Goal: Task Accomplishment & Management: Complete application form

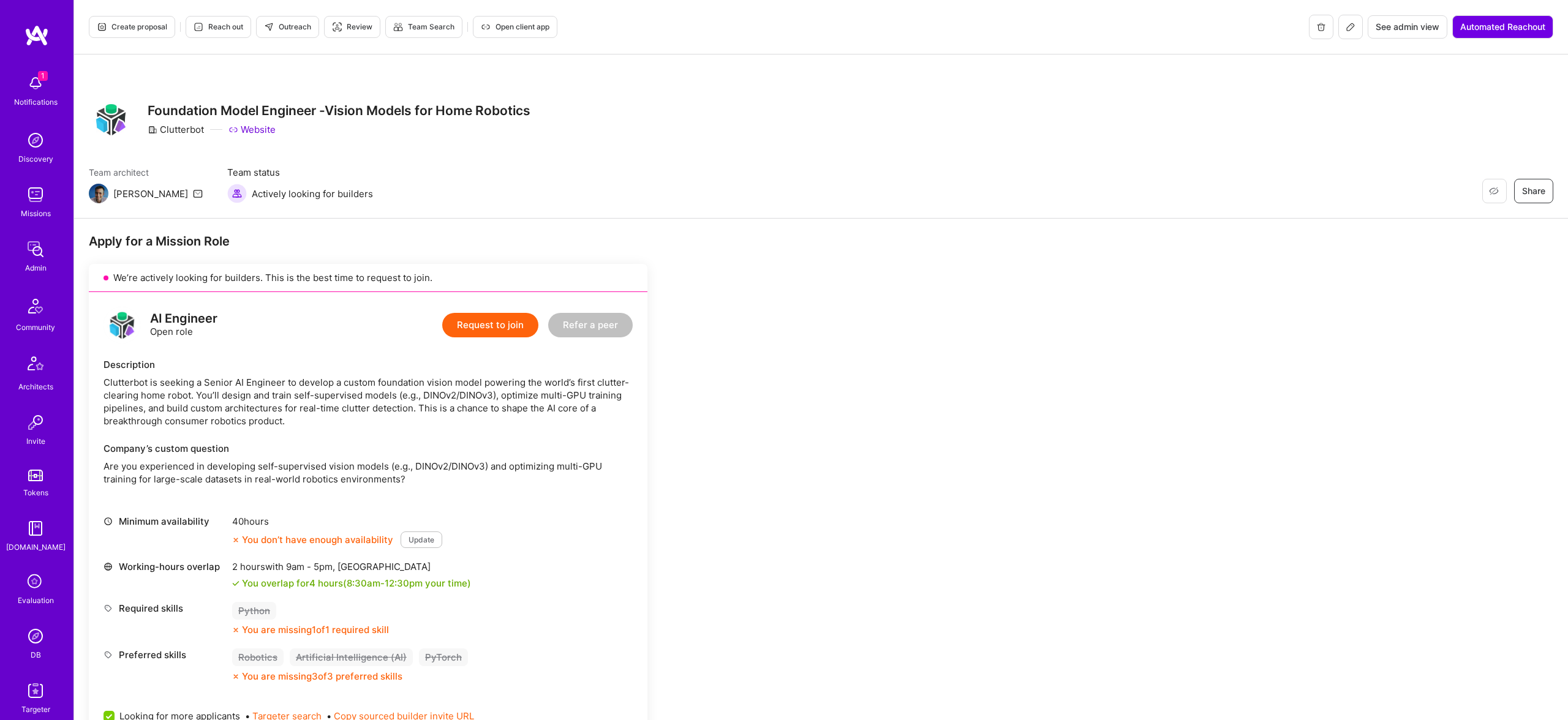
click at [133, 25] on span "Create proposal" at bounding box center [132, 27] width 71 height 11
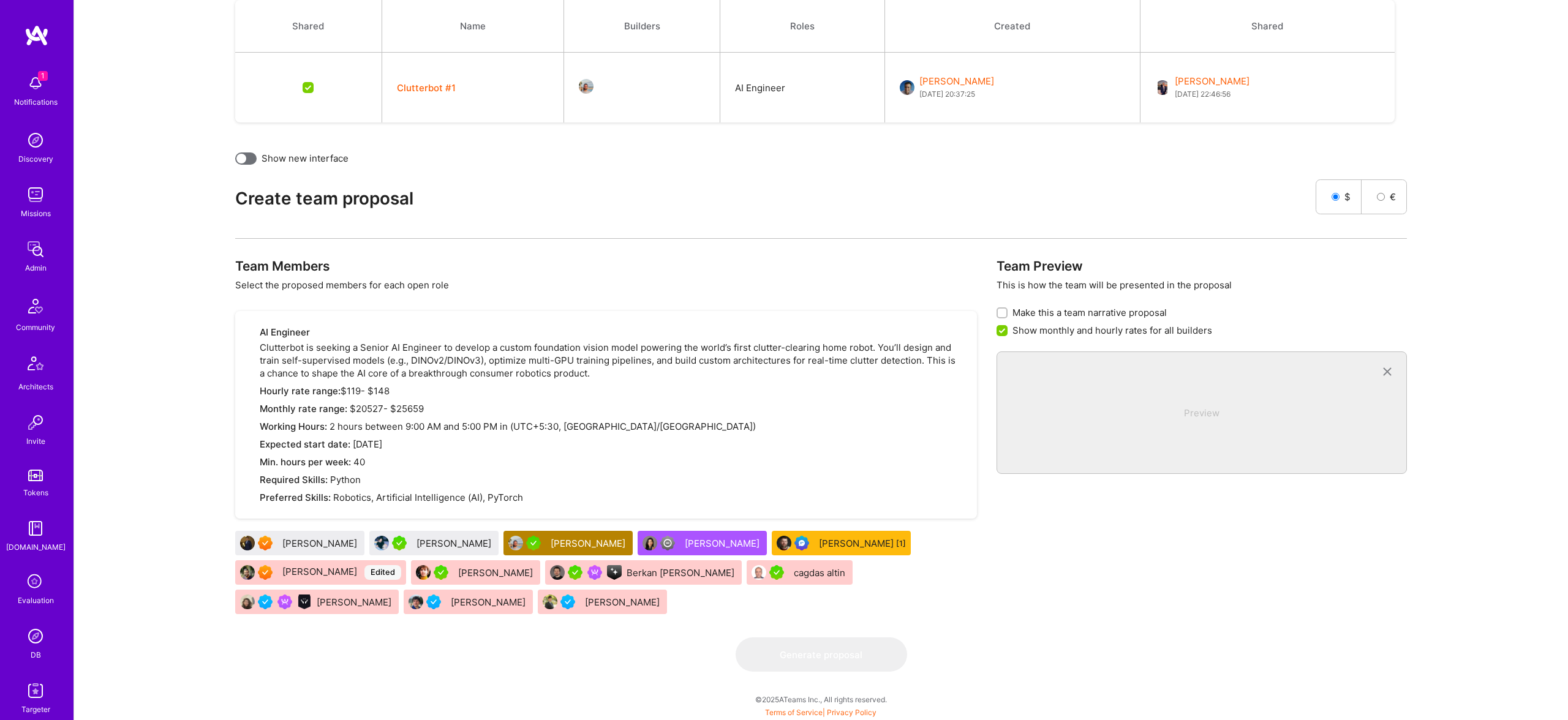
scroll to position [346, 0]
checkbox input "false"
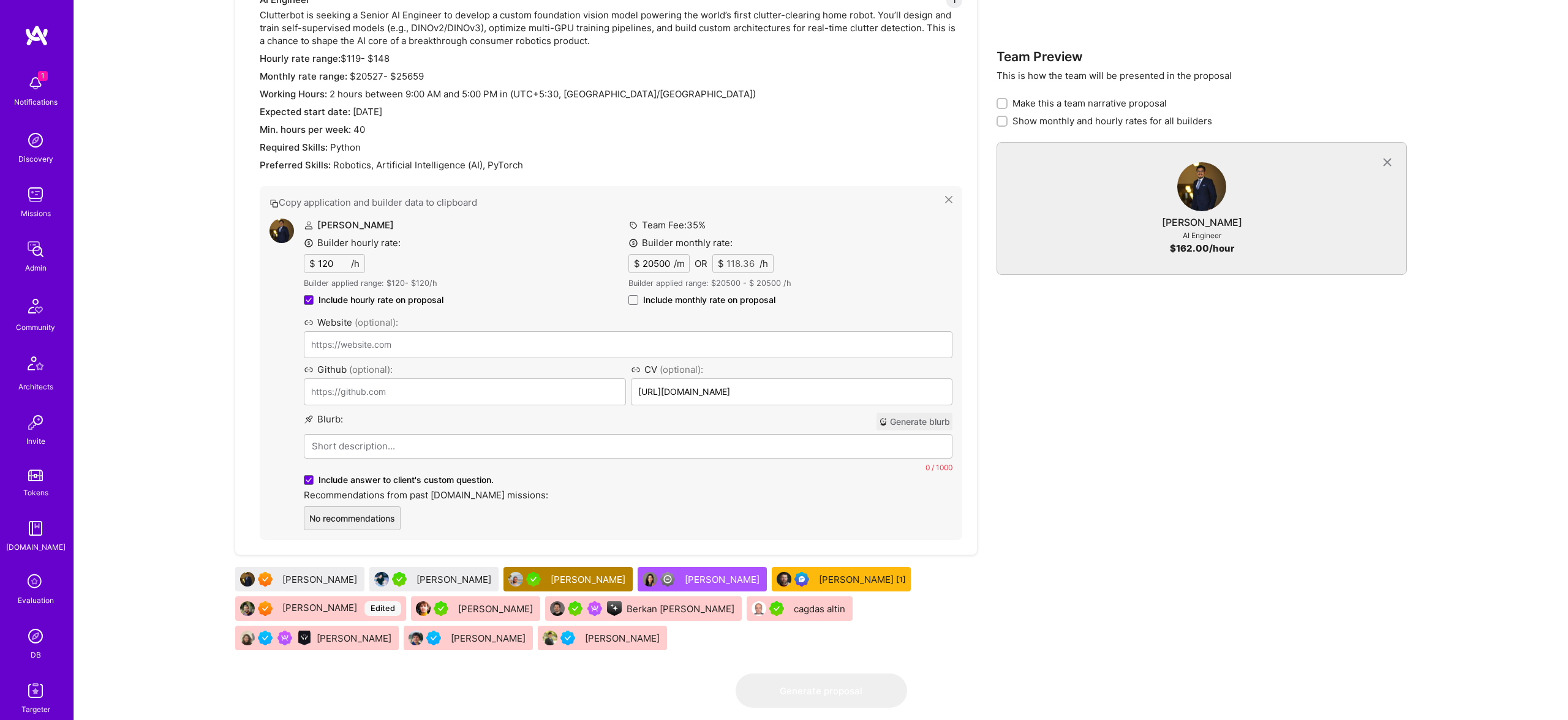
scroll to position [682, 0]
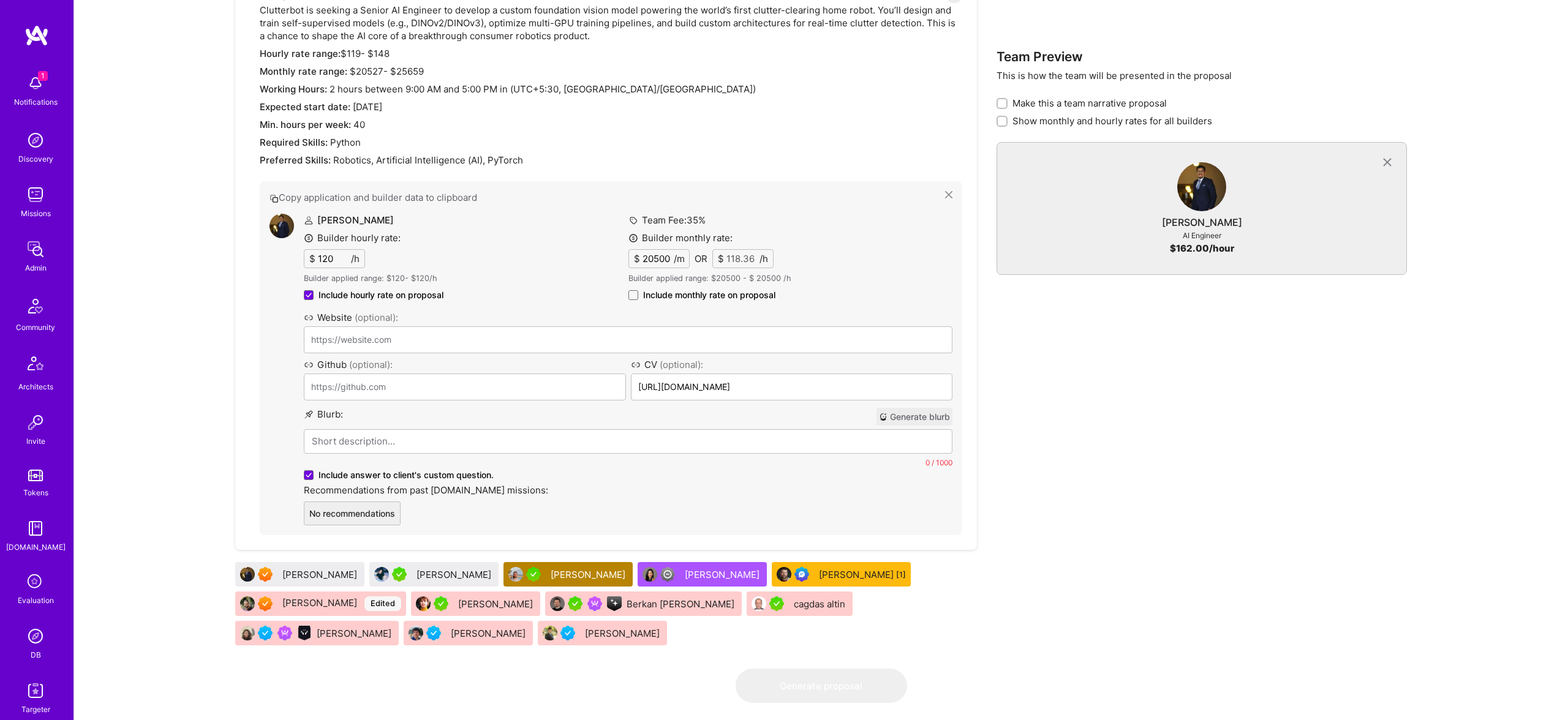
click at [454, 444] on p at bounding box center [628, 441] width 633 height 13
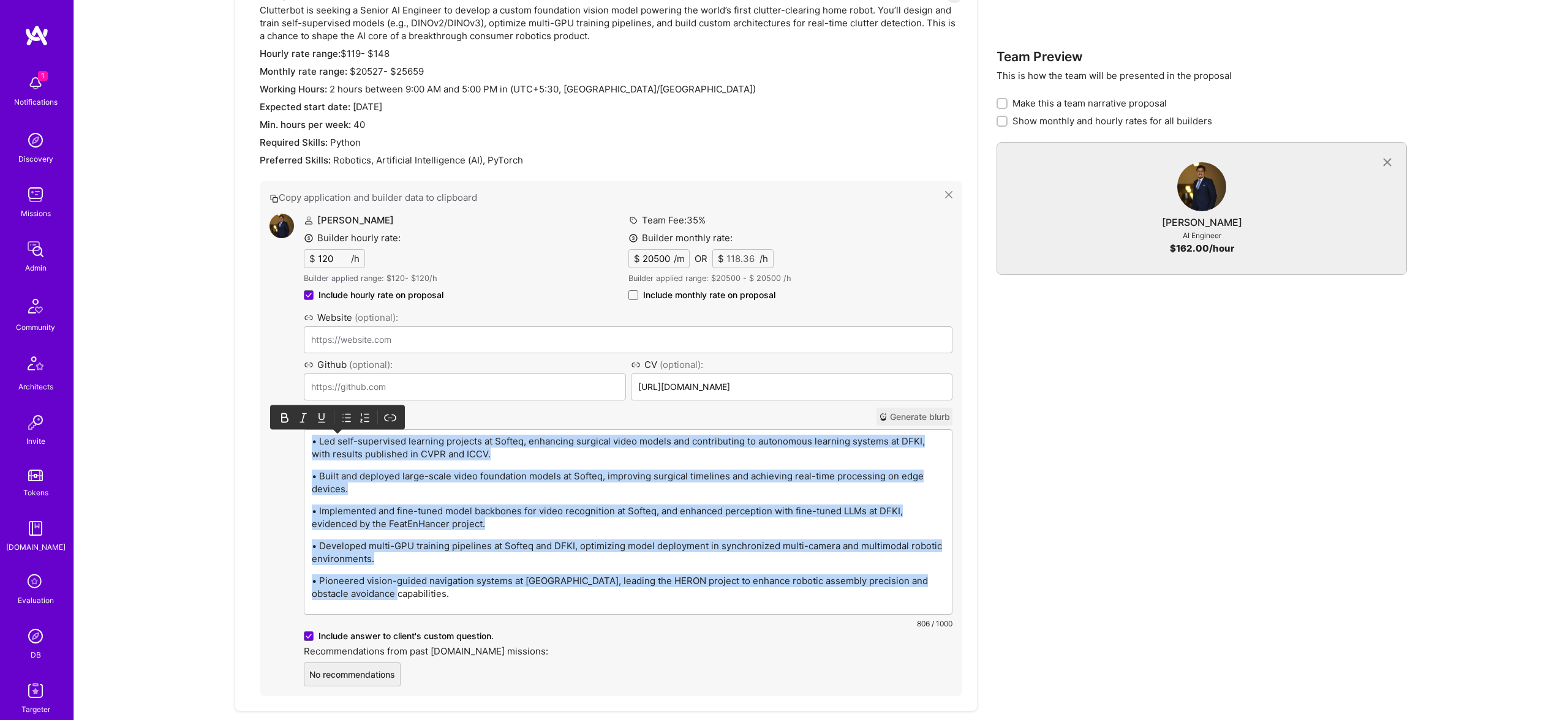
click at [347, 417] on icon at bounding box center [348, 418] width 5 height 8
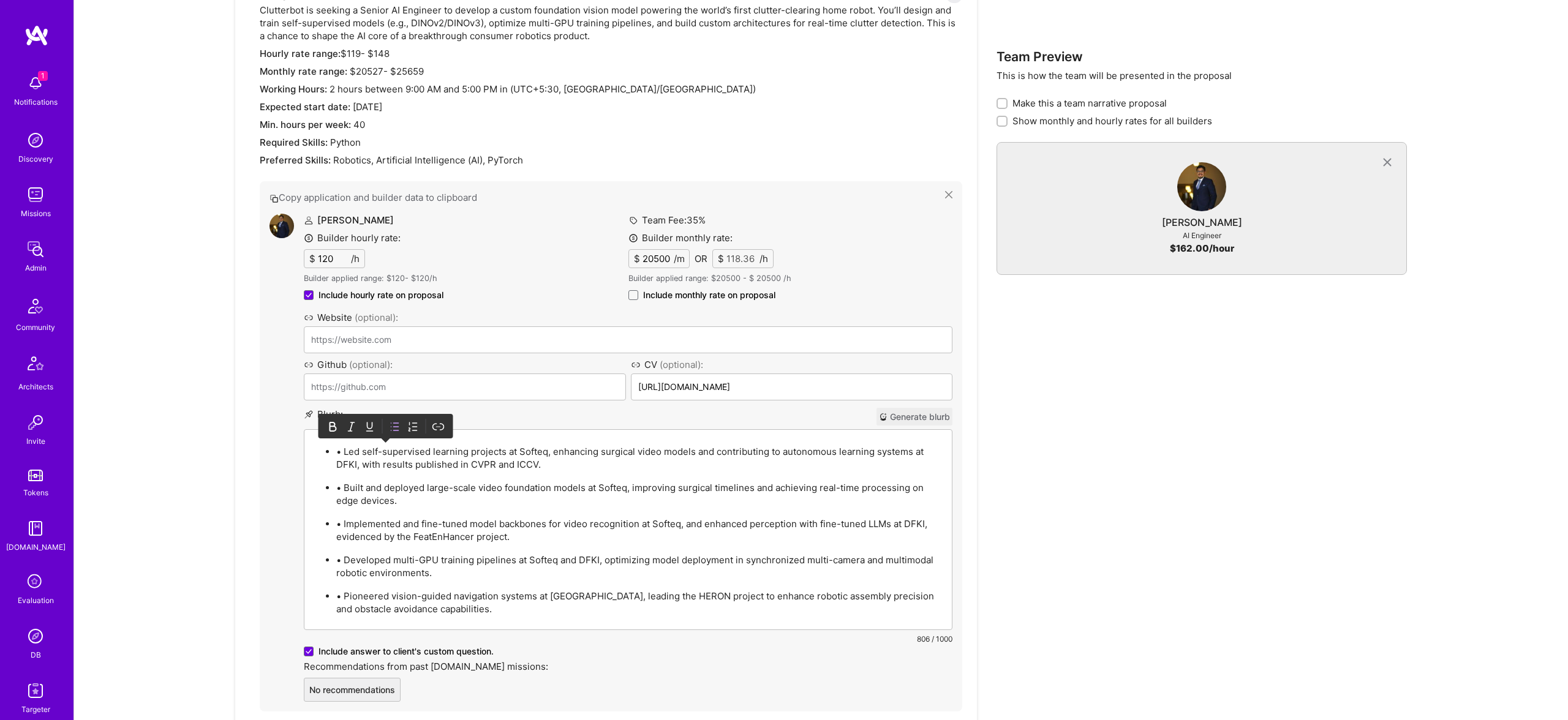
click at [348, 451] on p "• Led self-supervised learning projects at Softeq, enhancing surgical video mod…" at bounding box center [640, 458] width 608 height 25
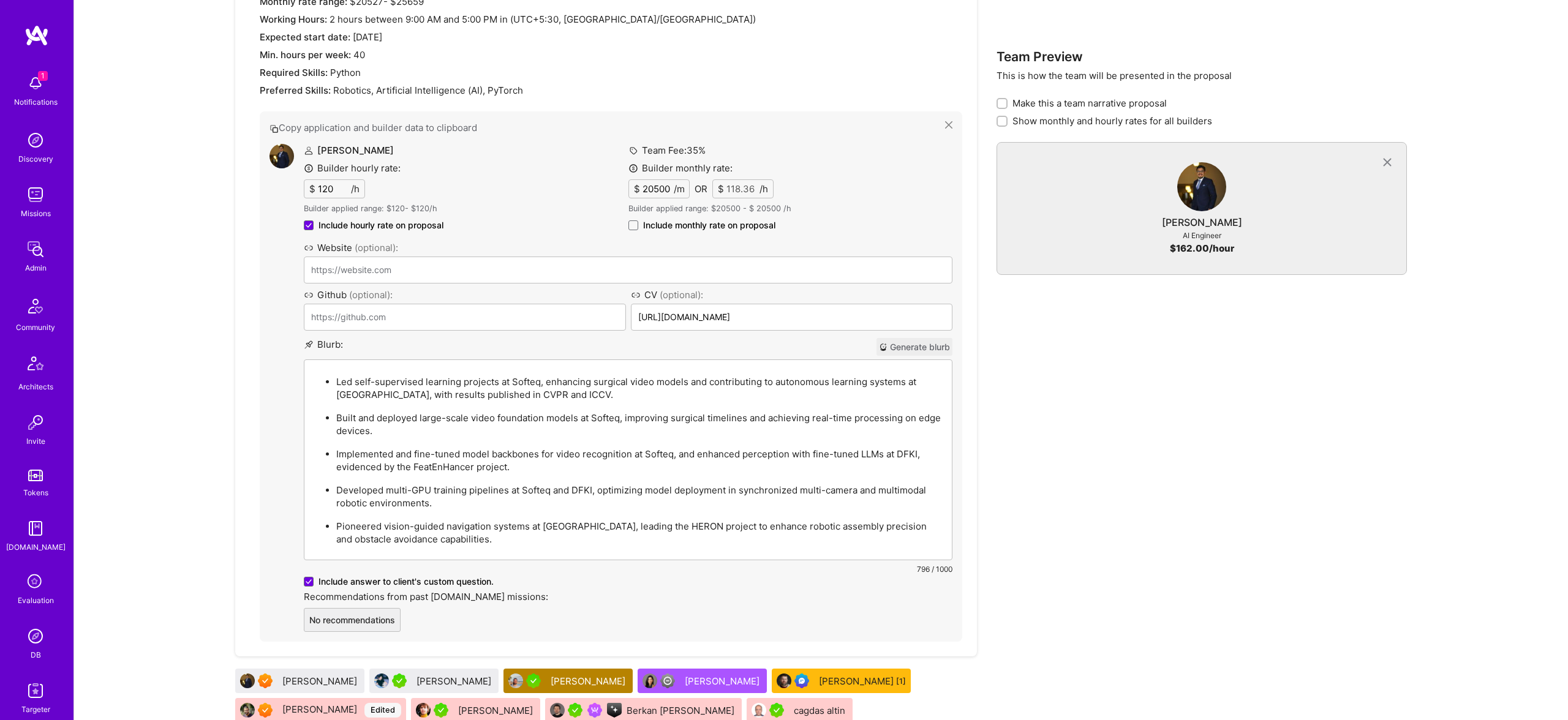
scroll to position [892, 0]
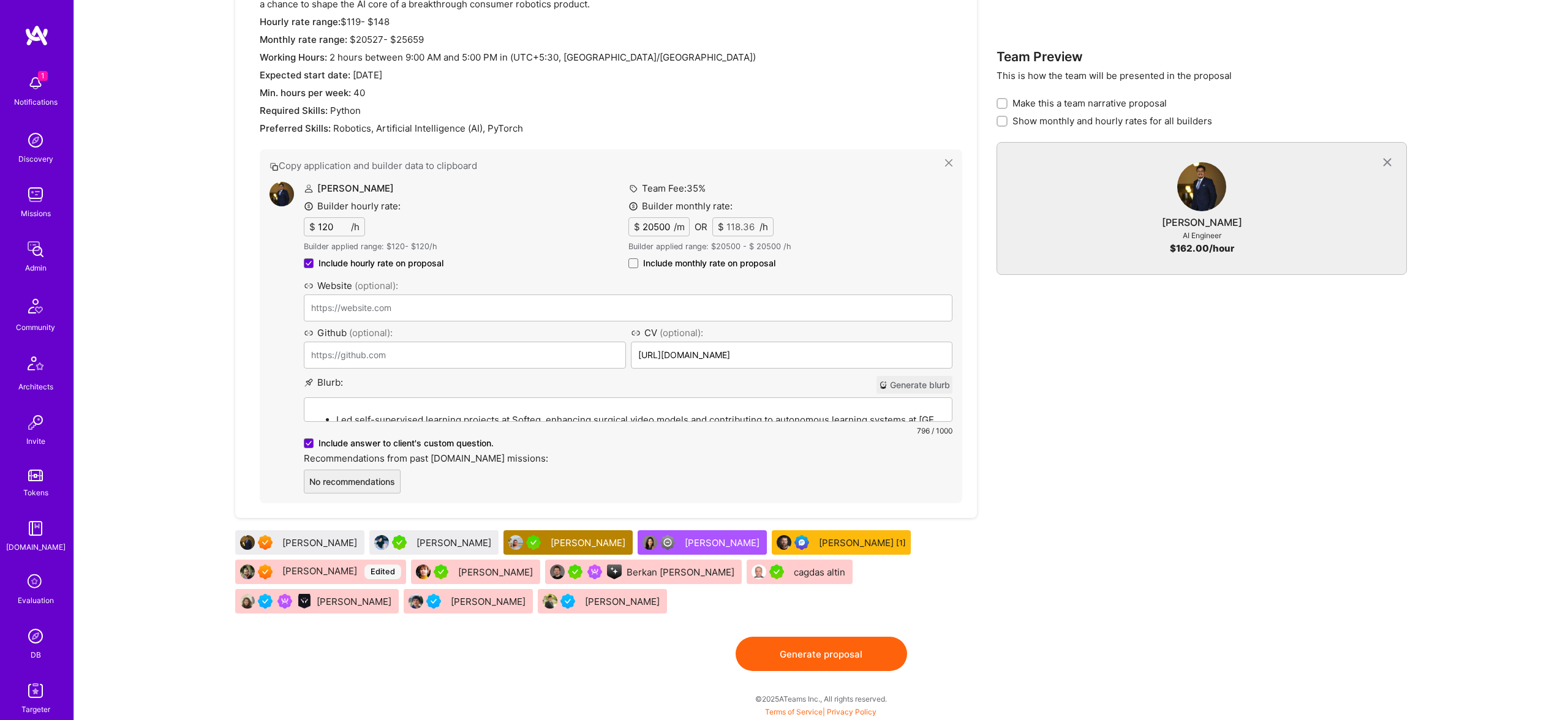
click at [826, 648] on button "Generate proposal" at bounding box center [821, 654] width 171 height 34
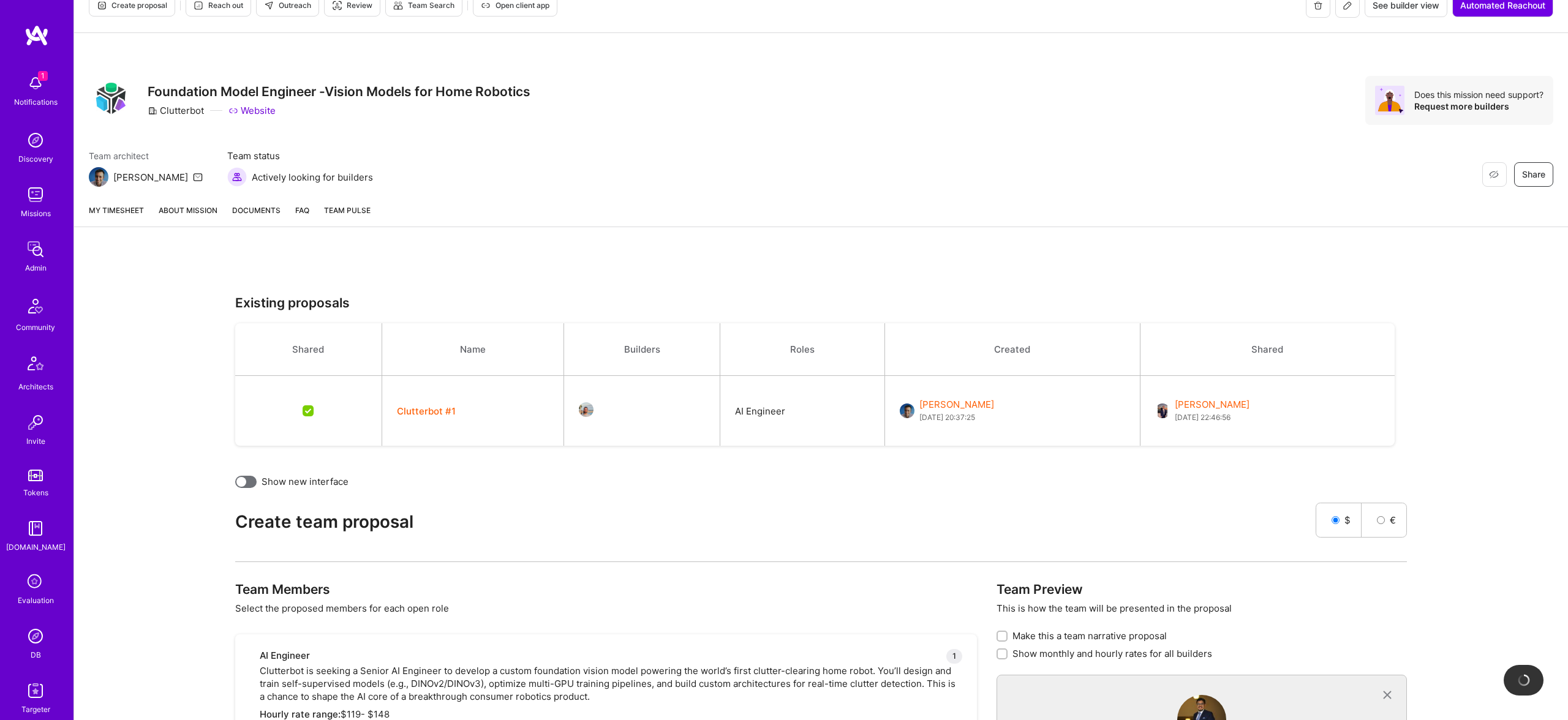
scroll to position [0, 0]
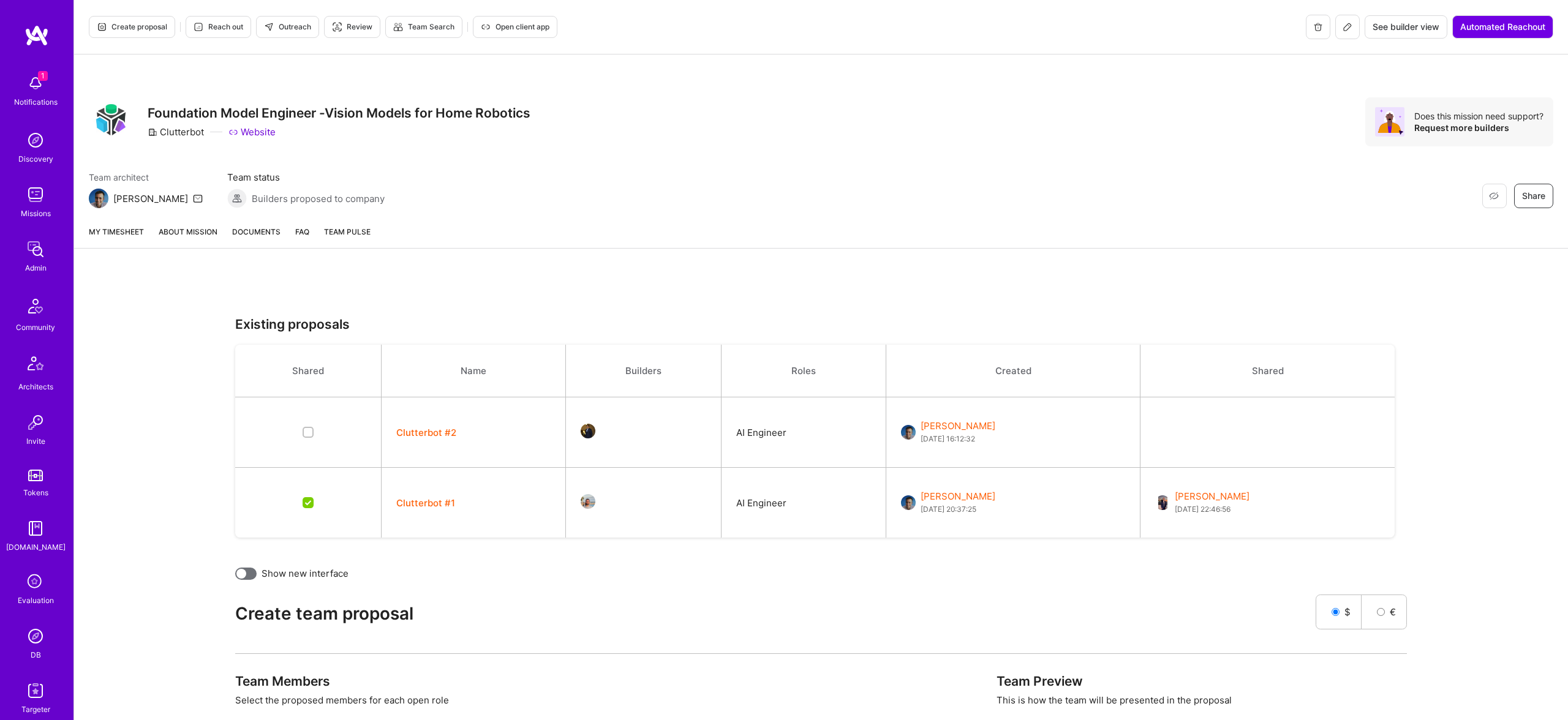
click at [187, 237] on link "About Mission" at bounding box center [188, 237] width 59 height 23
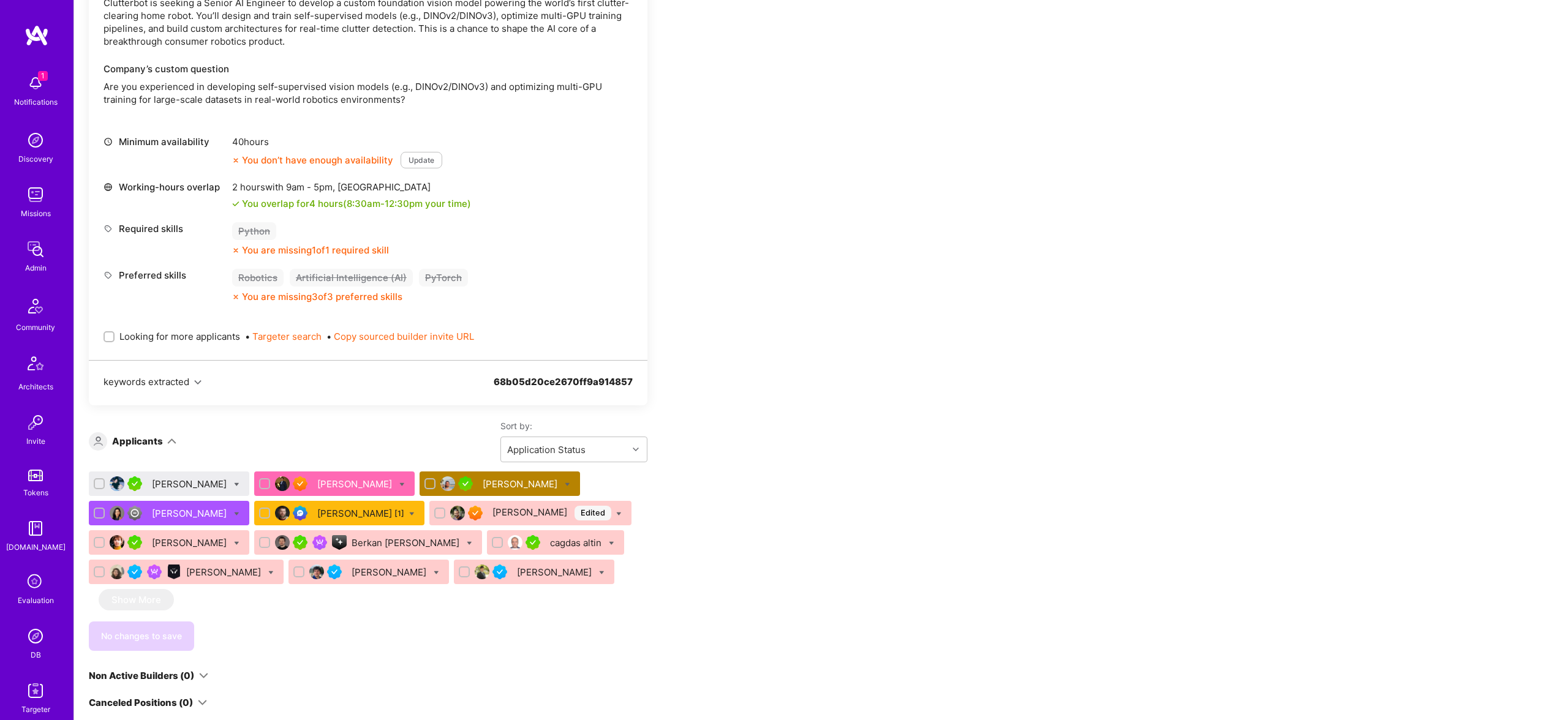
scroll to position [460, 0]
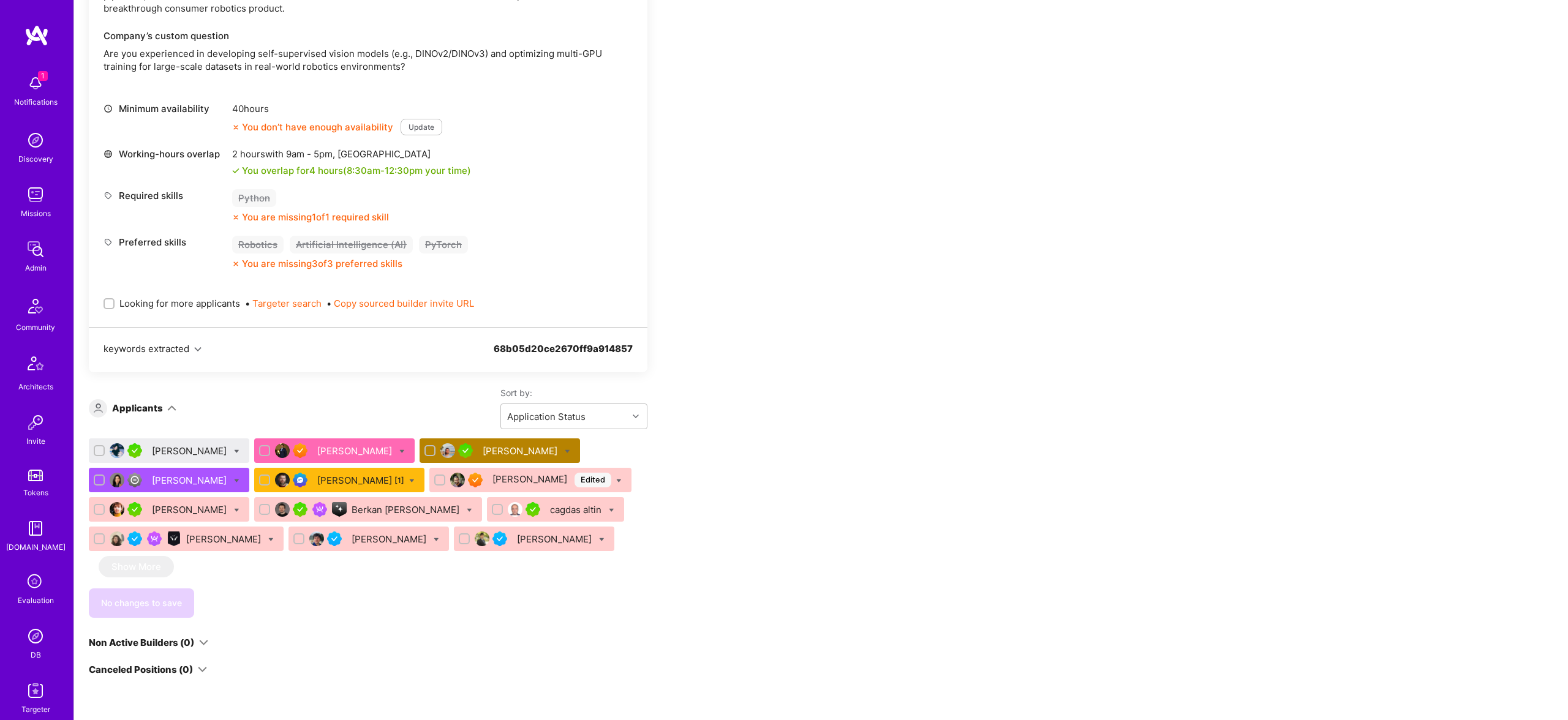
click at [146, 306] on span "Looking for more applicants" at bounding box center [180, 304] width 121 height 13
click at [115, 306] on input "Looking for more applicants" at bounding box center [109, 304] width 8 height 8
checkbox input "true"
